Goal: Information Seeking & Learning: Check status

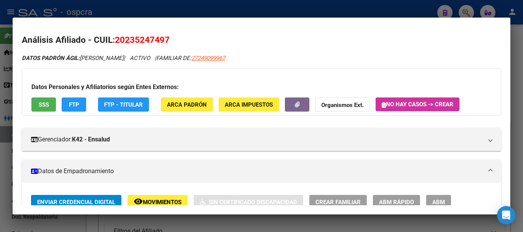
scroll to position [348, 0]
click at [0, 121] on div at bounding box center [261, 116] width 523 height 232
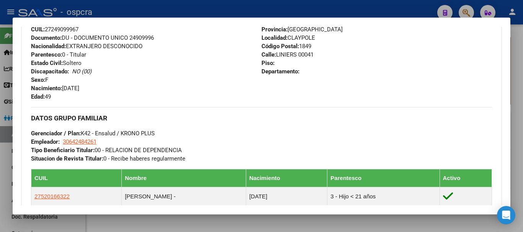
scroll to position [153, 0]
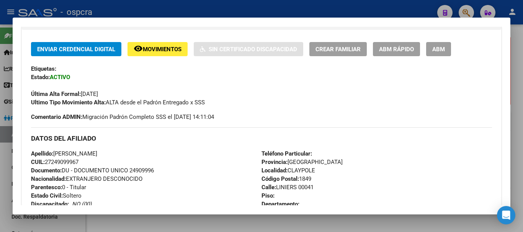
click at [0, 128] on div at bounding box center [261, 116] width 523 height 232
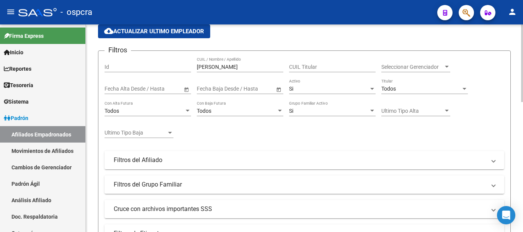
scroll to position [0, 0]
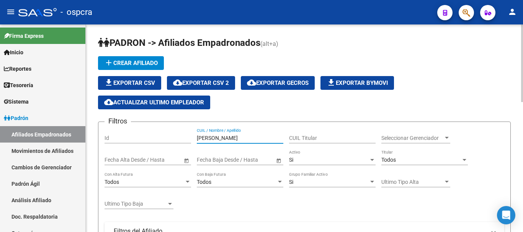
drag, startPoint x: 212, startPoint y: 137, endPoint x: 103, endPoint y: 130, distance: 110.0
click at [106, 130] on div "Filtros Id [PERSON_NAME] CUIL / Nombre / Apellido CUIL Titular Seleccionar Gere…" at bounding box center [303, 221] width 399 height 186
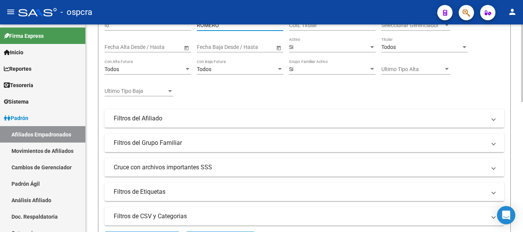
scroll to position [191, 0]
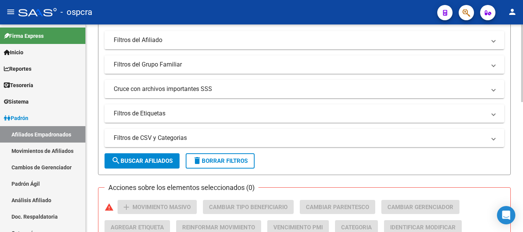
type input "ROMERO"
click at [153, 166] on button "search Buscar Afiliados" at bounding box center [141, 160] width 75 height 15
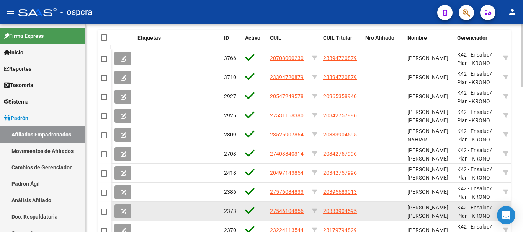
scroll to position [406, 0]
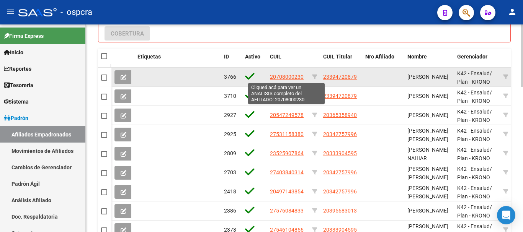
click at [280, 76] on span "20708000230" at bounding box center [287, 77] width 34 height 6
type textarea "20708000230"
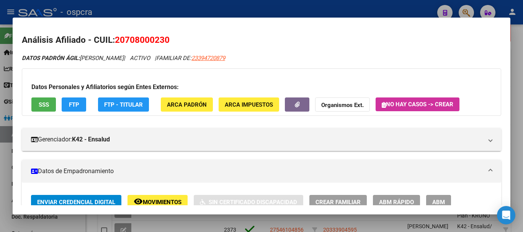
click at [213, 222] on div at bounding box center [261, 116] width 523 height 232
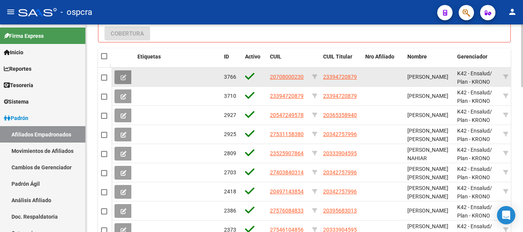
click at [126, 75] on icon at bounding box center [124, 78] width 6 height 6
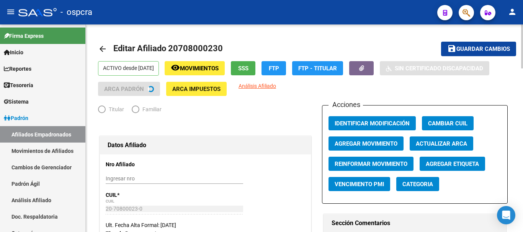
radio input "true"
type input "30-63392131-4"
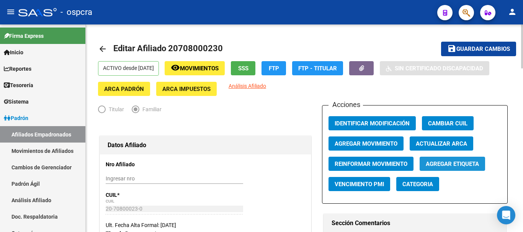
click at [448, 164] on span "Agregar Etiqueta" at bounding box center [451, 164] width 53 height 7
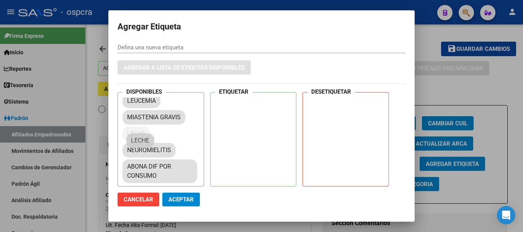
scroll to position [285, 0]
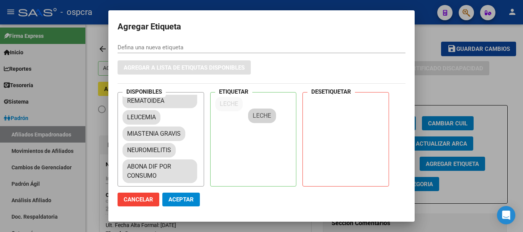
drag, startPoint x: 141, startPoint y: 140, endPoint x: 269, endPoint y: 114, distance: 131.1
click at [189, 200] on span "Aceptar" at bounding box center [180, 199] width 25 height 7
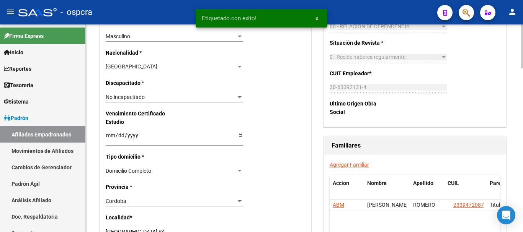
scroll to position [497, 0]
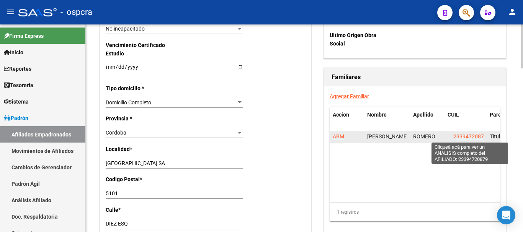
click at [476, 136] on span "23394720879" at bounding box center [470, 137] width 34 height 6
type textarea "23394720879"
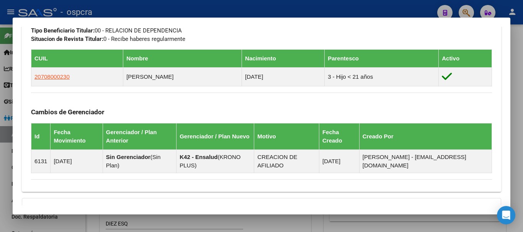
scroll to position [490, 0]
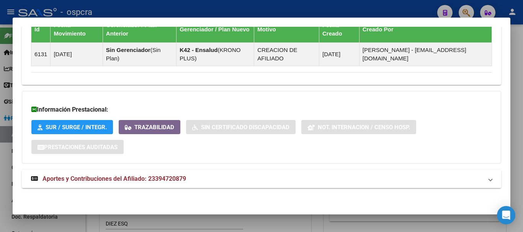
click at [99, 178] on span "Aportes y Contribuciones del Afiliado: 23394720879" at bounding box center [113, 178] width 143 height 7
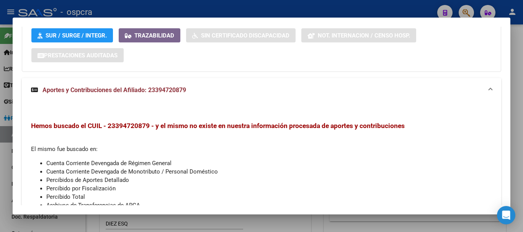
scroll to position [643, 0]
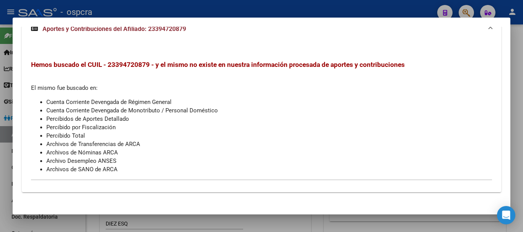
click at [2, 106] on div at bounding box center [261, 116] width 523 height 232
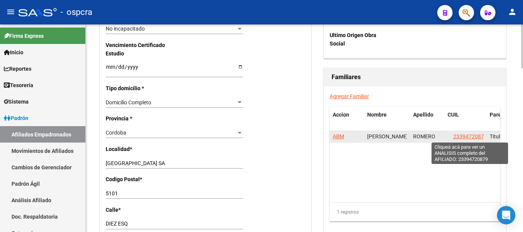
click at [472, 135] on span "23394720879" at bounding box center [470, 137] width 34 height 6
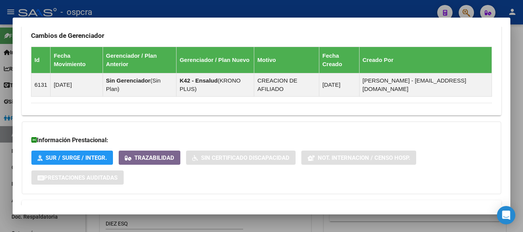
scroll to position [490, 0]
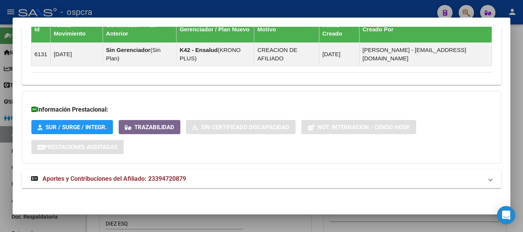
click at [77, 177] on span "Aportes y Contribuciones del Afiliado: 23394720879" at bounding box center [113, 178] width 143 height 7
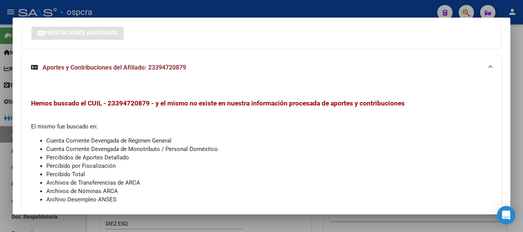
scroll to position [494, 0]
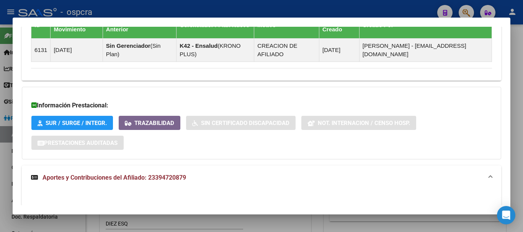
click at [0, 120] on div at bounding box center [261, 116] width 523 height 232
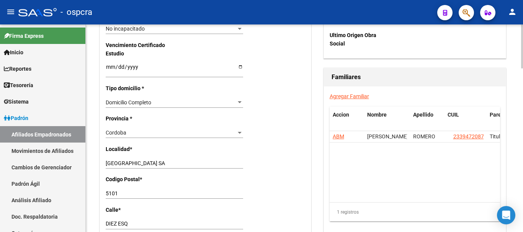
drag, startPoint x: 377, startPoint y: 160, endPoint x: 390, endPoint y: 167, distance: 14.7
click at [390, 167] on datatable-body "ABM [PERSON_NAME] 23394720879 Titular" at bounding box center [414, 166] width 170 height 71
drag, startPoint x: 390, startPoint y: 171, endPoint x: 458, endPoint y: 173, distance: 68.1
click at [458, 173] on datatable-body "ABM [PERSON_NAME] 23394720879 Titular" at bounding box center [414, 166] width 170 height 71
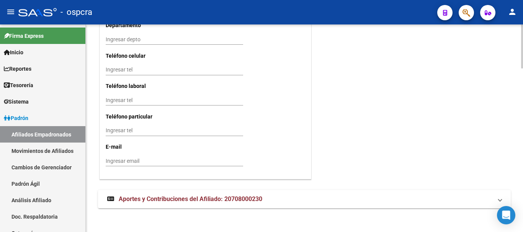
scroll to position [777, 0]
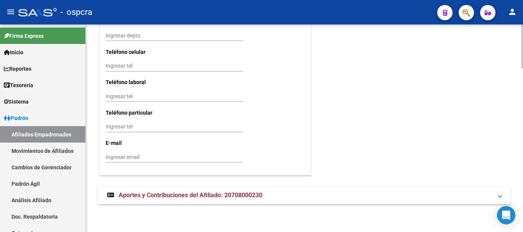
click at [242, 204] on mat-expansion-panel-header "Aportes y Contribuciones del Afiliado: 20708000230" at bounding box center [304, 195] width 412 height 18
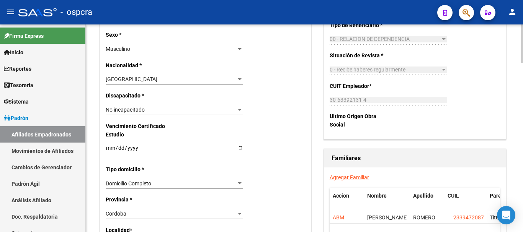
scroll to position [571, 0]
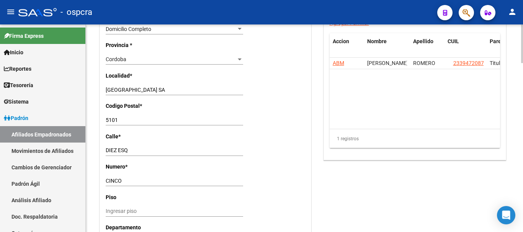
click at [522, 141] on div at bounding box center [522, 149] width 2 height 39
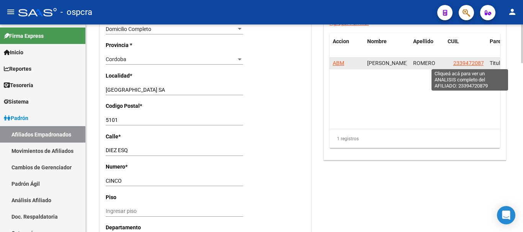
click at [471, 64] on span "23394720879" at bounding box center [470, 63] width 34 height 6
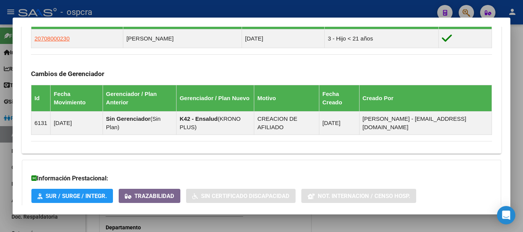
scroll to position [490, 0]
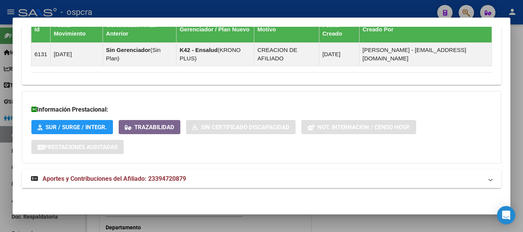
click at [42, 176] on span "Aportes y Contribuciones del Afiliado: 23394720879" at bounding box center [113, 178] width 143 height 7
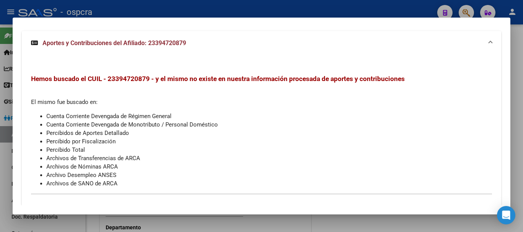
scroll to position [647, 0]
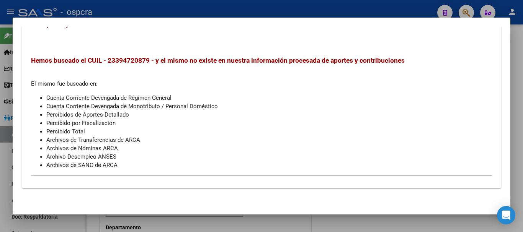
click at [0, 94] on div at bounding box center [261, 116] width 523 height 232
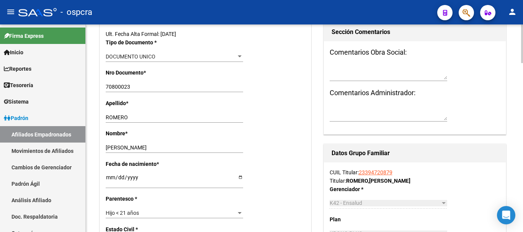
scroll to position [459, 0]
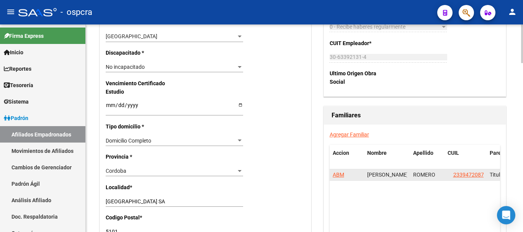
click at [338, 174] on span "ABM" at bounding box center [337, 175] width 11 height 6
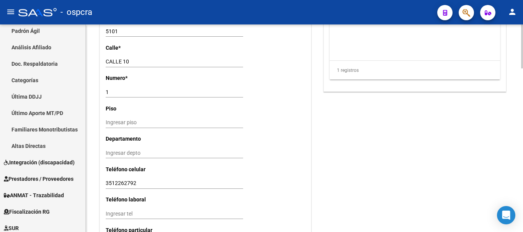
scroll to position [777, 0]
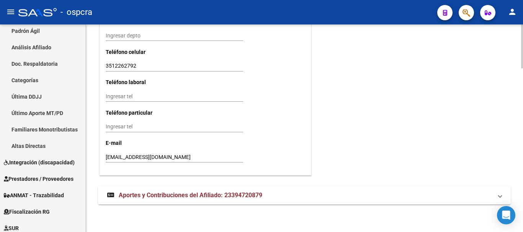
click at [223, 199] on strong "Aportes y Contribuciones del Afiliado: 23394720879" at bounding box center [184, 195] width 155 height 8
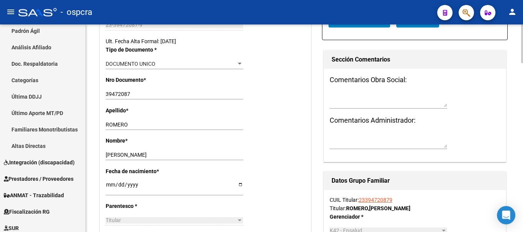
scroll to position [0, 0]
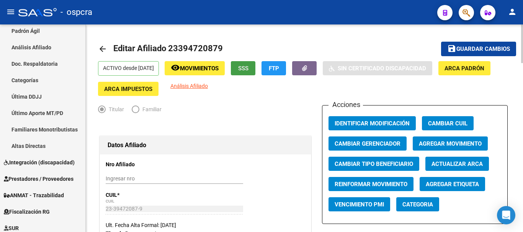
click at [255, 72] on button "SSS" at bounding box center [243, 68] width 24 height 14
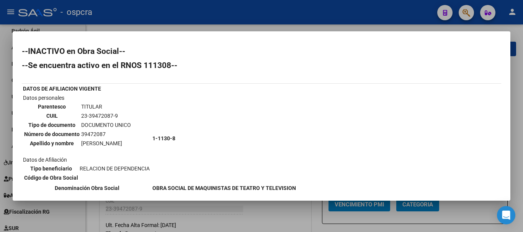
click at [0, 114] on div at bounding box center [261, 116] width 523 height 232
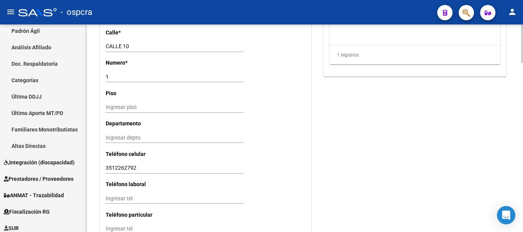
scroll to position [842, 0]
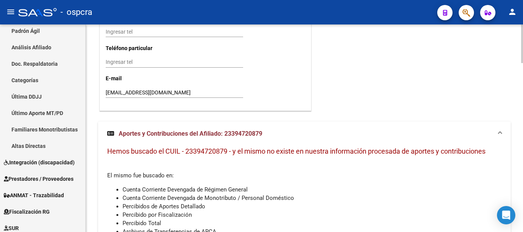
click at [133, 134] on span "Aportes y Contribuciones del Afiliado: 23394720879" at bounding box center [190, 133] width 143 height 7
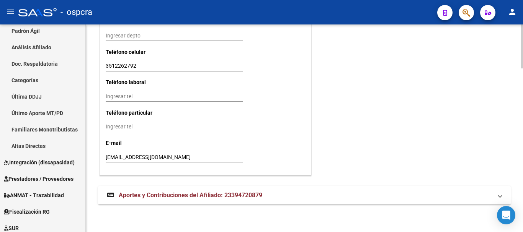
scroll to position [777, 0]
click at [133, 134] on div "Ingresar tel" at bounding box center [174, 130] width 137 height 17
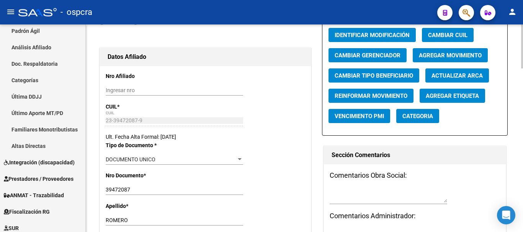
scroll to position [0, 0]
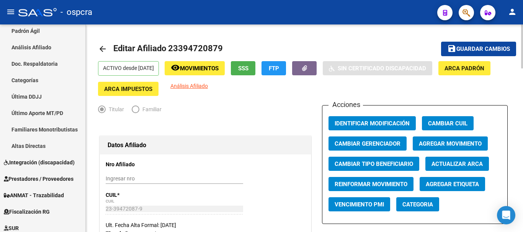
click at [248, 70] on span "SSS" at bounding box center [243, 68] width 10 height 7
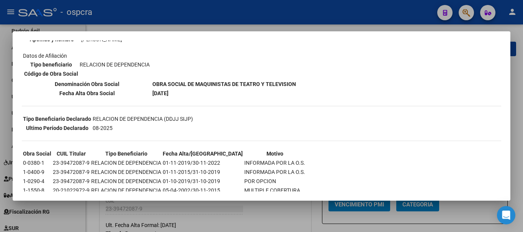
scroll to position [85, 0]
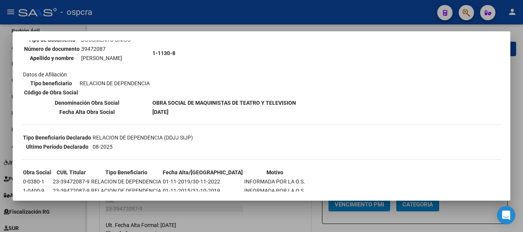
drag, startPoint x: 93, startPoint y: 147, endPoint x: 132, endPoint y: 137, distance: 39.5
click at [138, 143] on td "08-2025" at bounding box center [142, 147] width 101 height 8
click at [0, 106] on div at bounding box center [261, 116] width 523 height 232
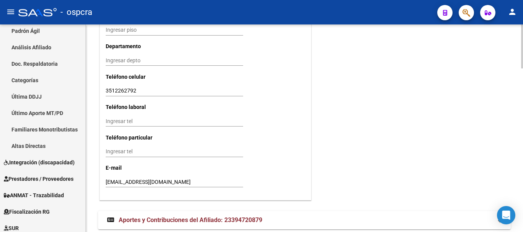
scroll to position [777, 0]
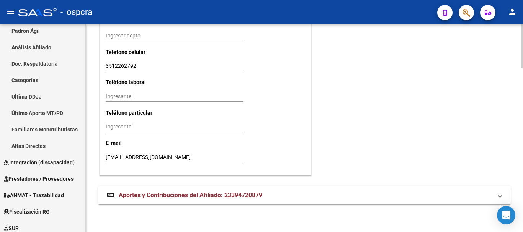
click at [202, 202] on mat-expansion-panel-header "Aportes y Contribuciones del Afiliado: 23394720879" at bounding box center [304, 195] width 412 height 18
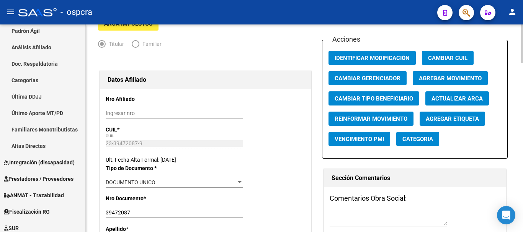
scroll to position [0, 0]
